Goal: Book appointment/travel/reservation

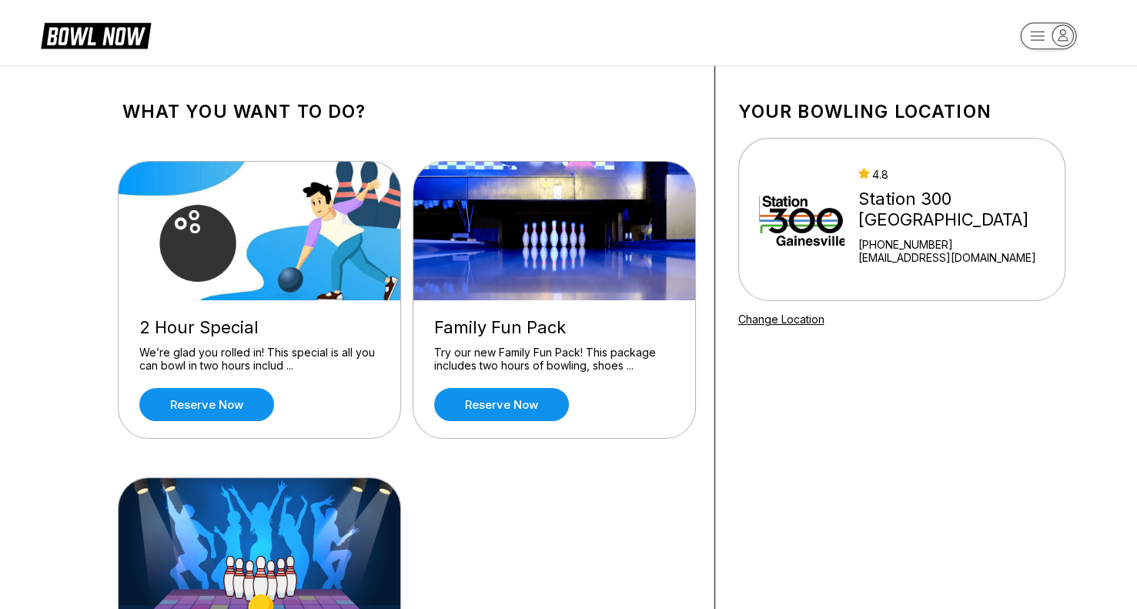
scroll to position [2, 0]
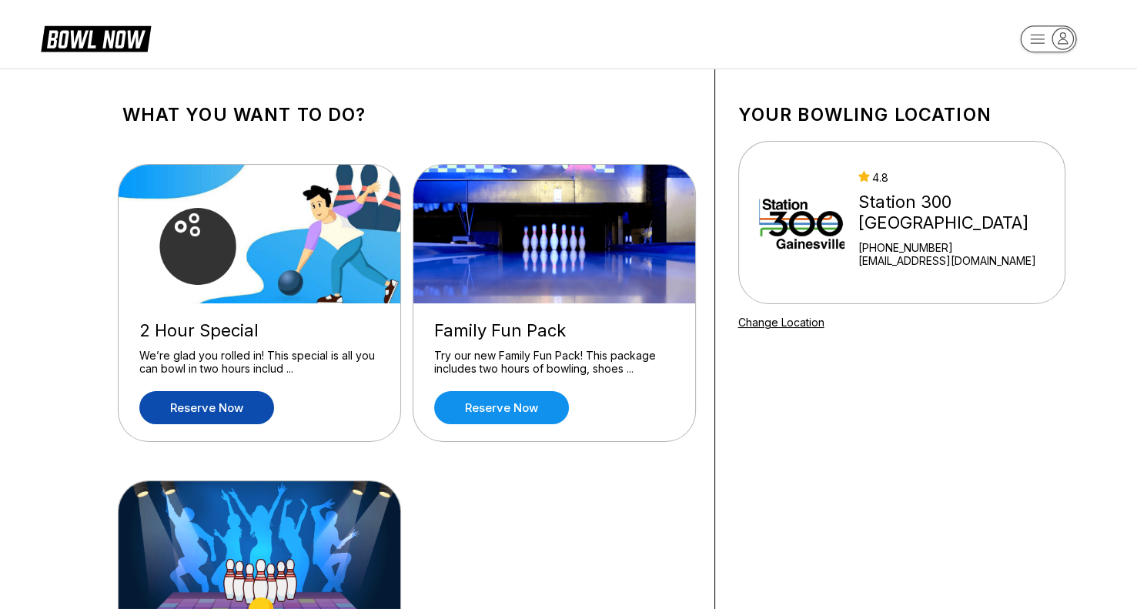
click at [227, 409] on link "Reserve now" at bounding box center [206, 407] width 135 height 33
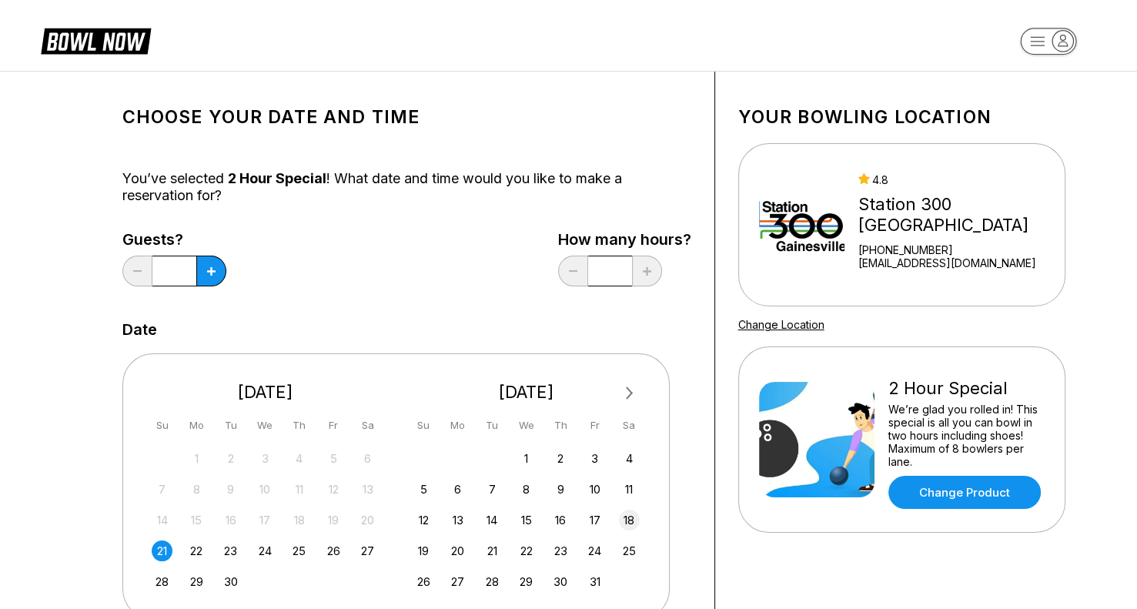
click at [634, 517] on div "18" at bounding box center [629, 520] width 21 height 21
click at [205, 267] on button at bounding box center [211, 271] width 30 height 31
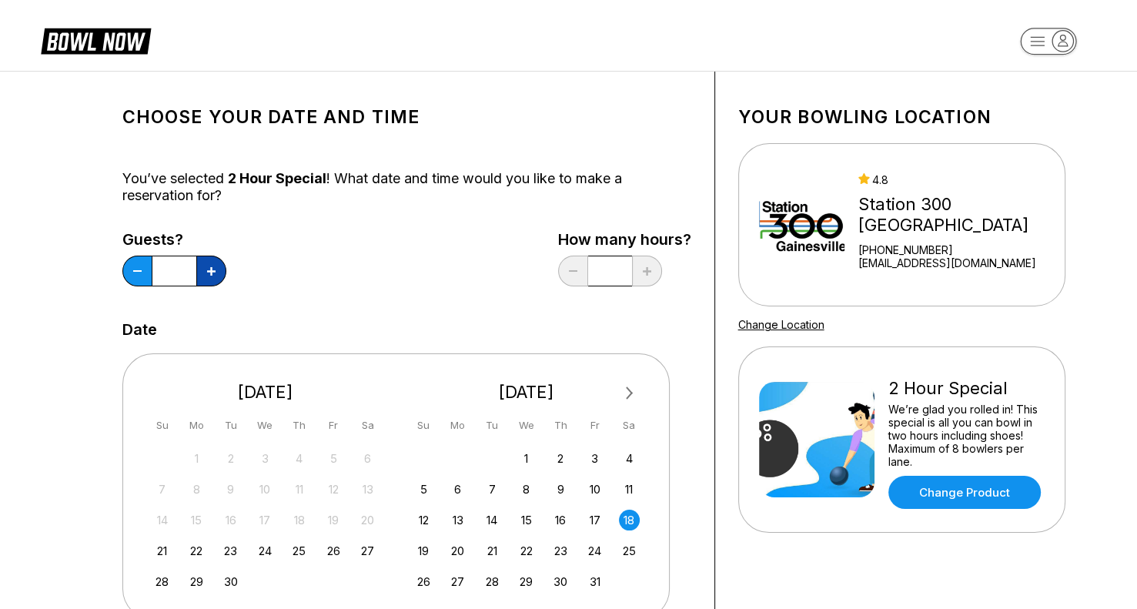
type input "*"
click at [1042, 45] on rect "button" at bounding box center [1048, 41] width 56 height 27
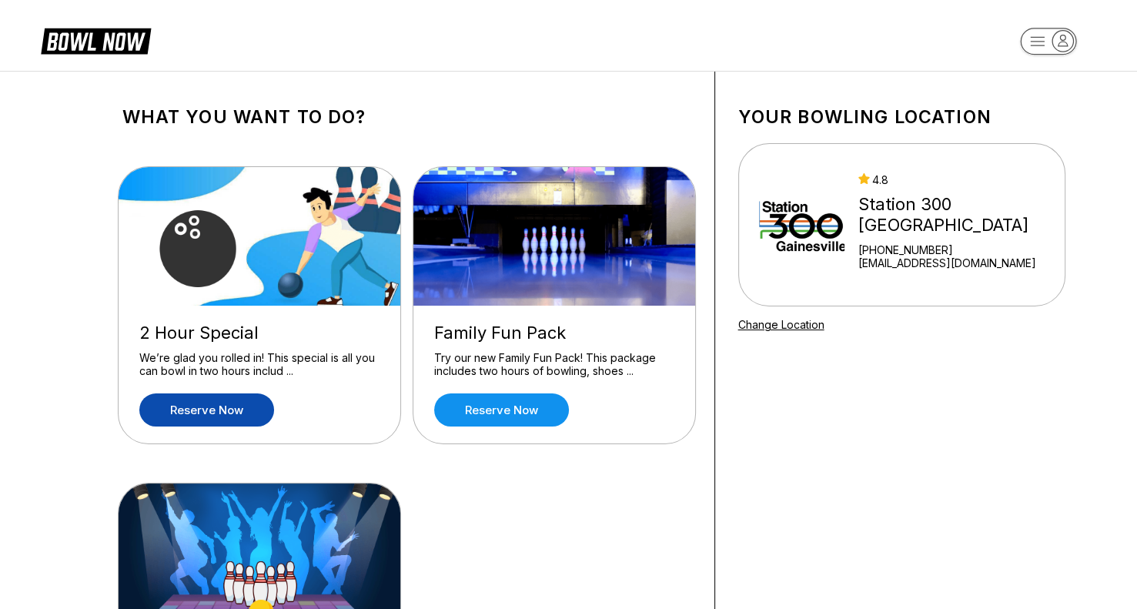
click at [205, 413] on link "Reserve now" at bounding box center [206, 409] width 135 height 33
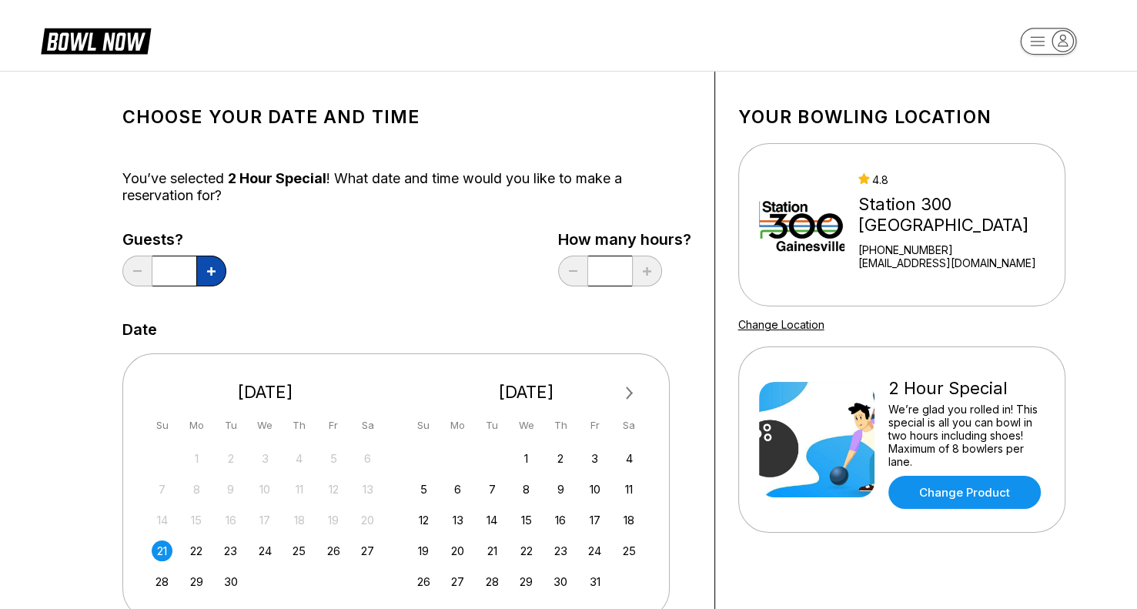
click at [216, 279] on button at bounding box center [211, 271] width 30 height 31
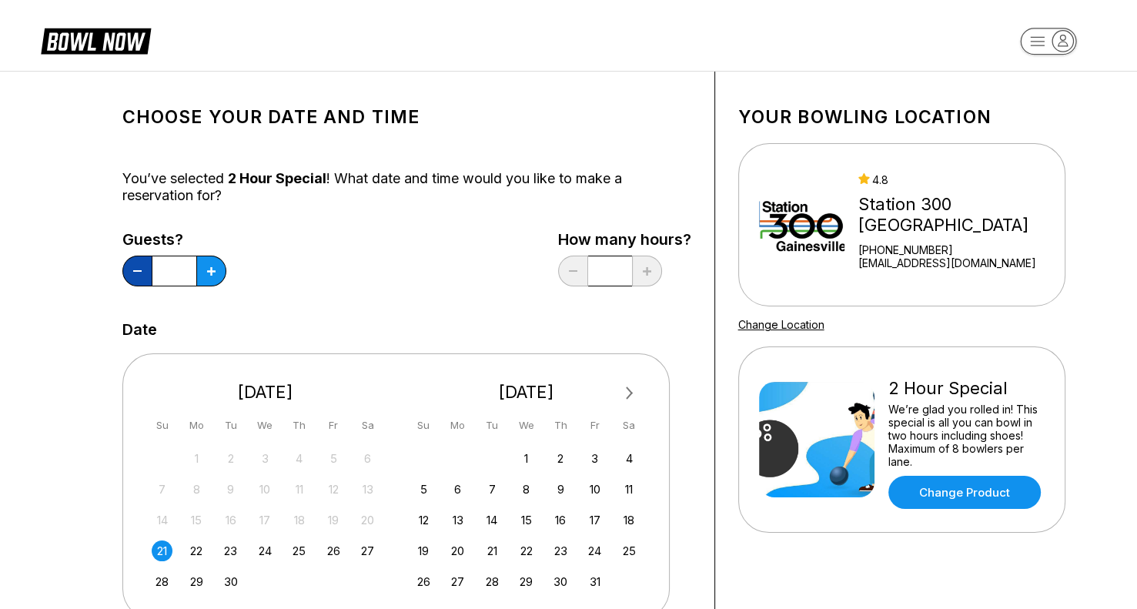
click at [144, 268] on button at bounding box center [137, 271] width 30 height 31
type input "*"
click at [637, 521] on div "18" at bounding box center [629, 520] width 21 height 21
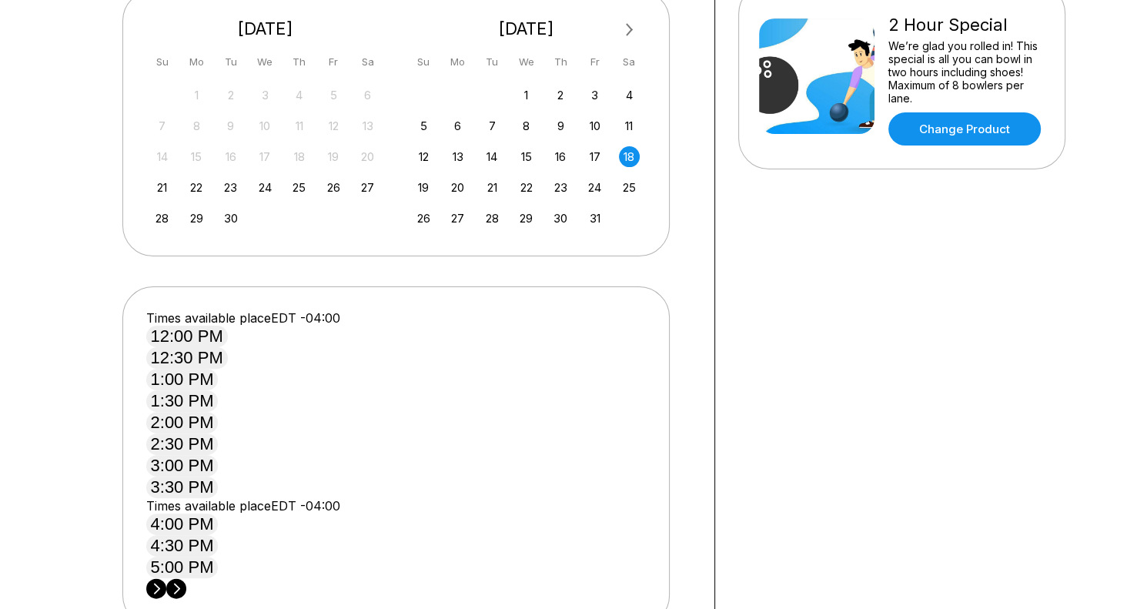
scroll to position [369, 0]
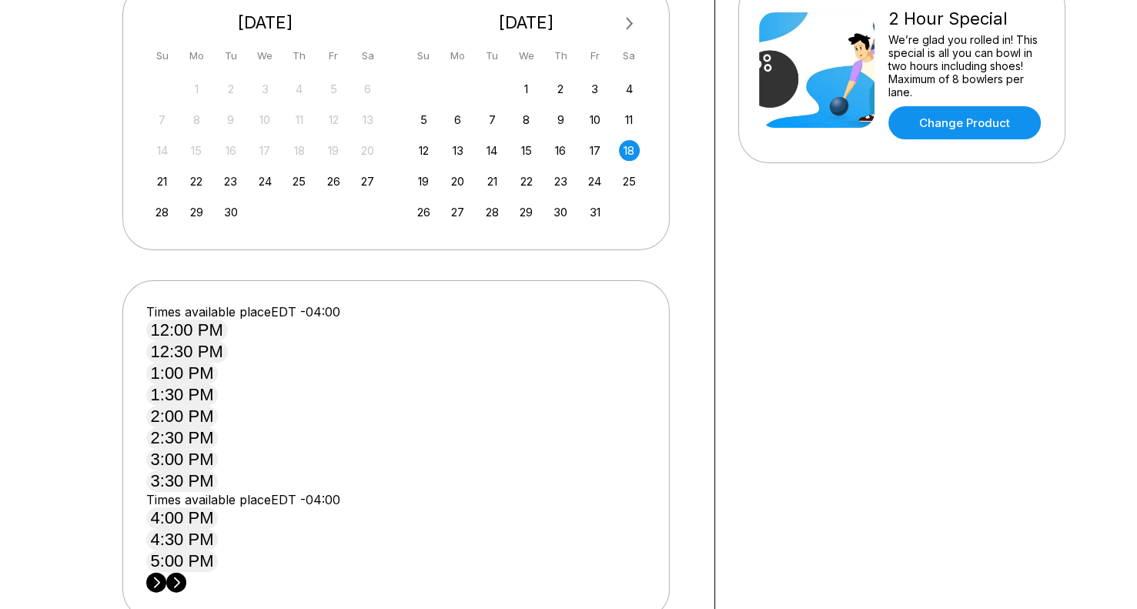
click at [219, 449] on button "3:00 PM" at bounding box center [182, 460] width 72 height 22
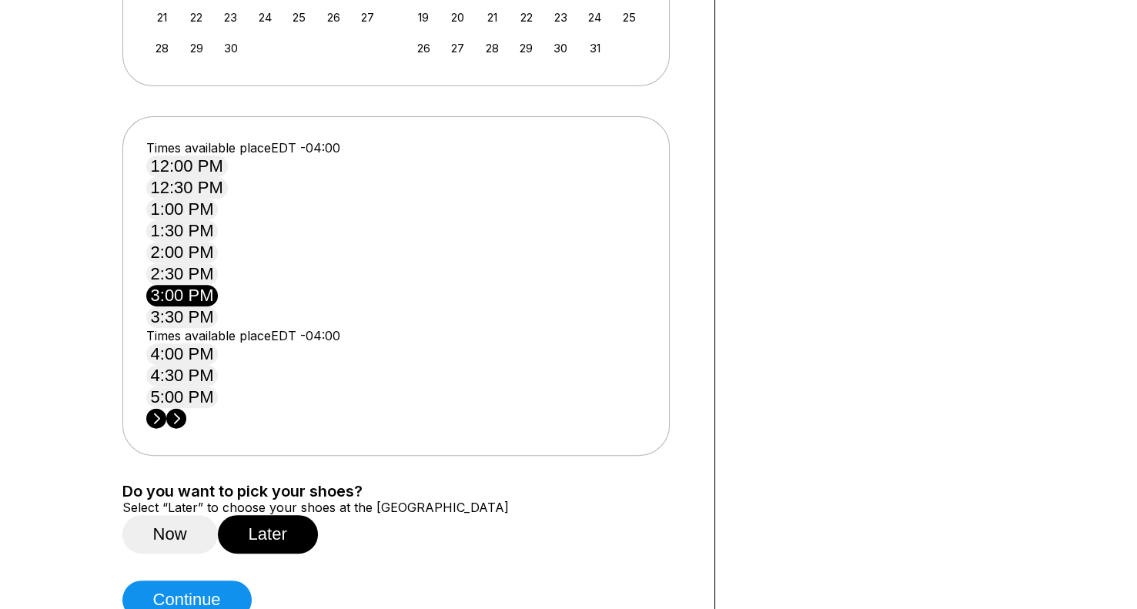
scroll to position [554, 0]
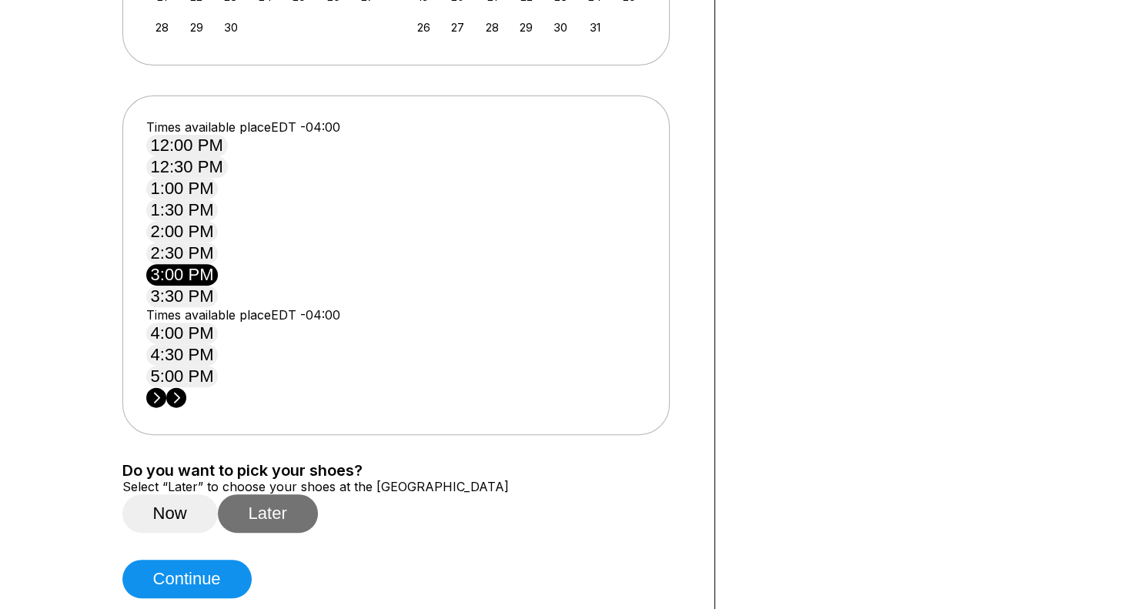
click at [296, 494] on button "Later" at bounding box center [268, 513] width 100 height 38
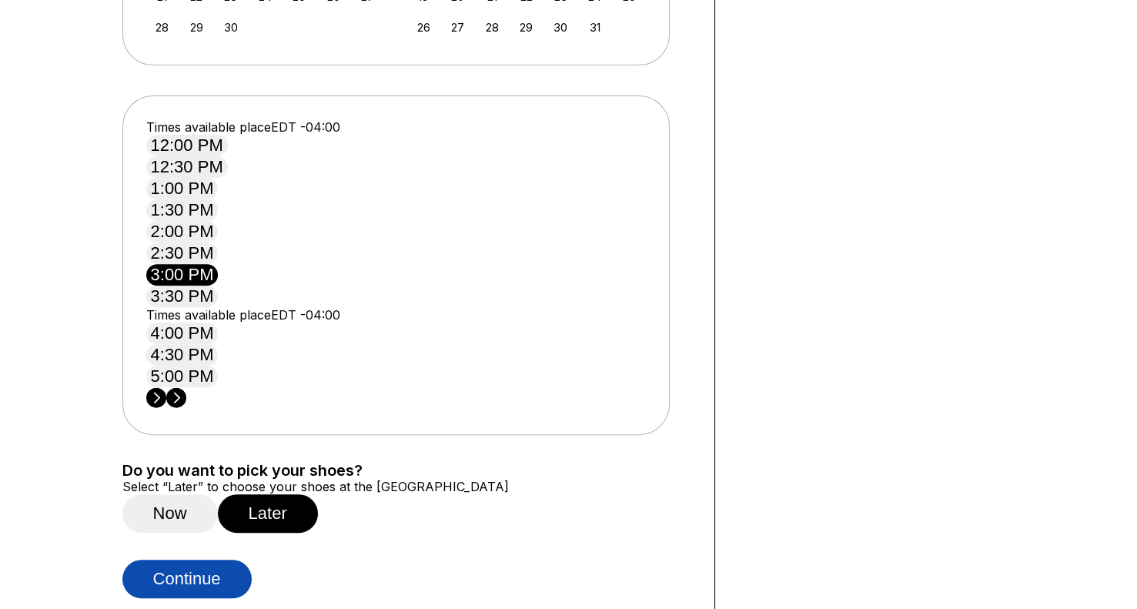
click at [216, 560] on button "Continue" at bounding box center [186, 579] width 129 height 38
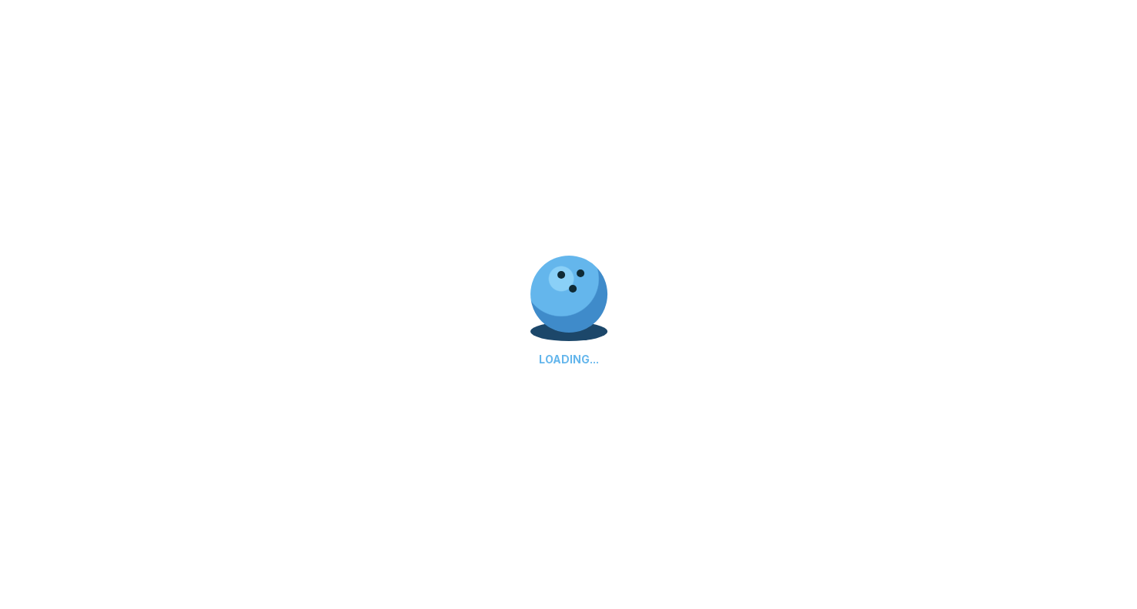
select select "**"
